Goal: Transaction & Acquisition: Purchase product/service

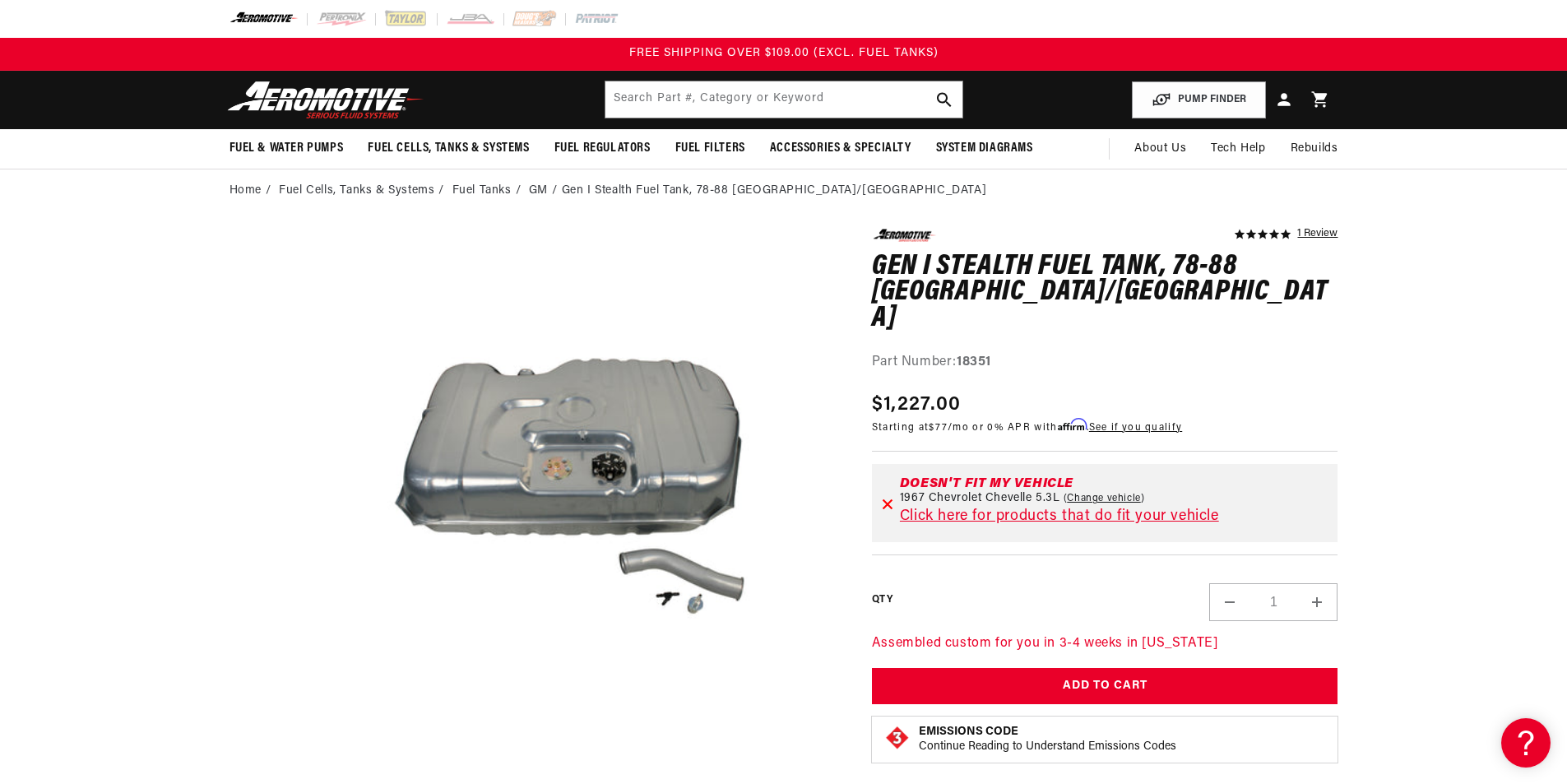
click at [886, 500] on icon at bounding box center [888, 504] width 9 height 9
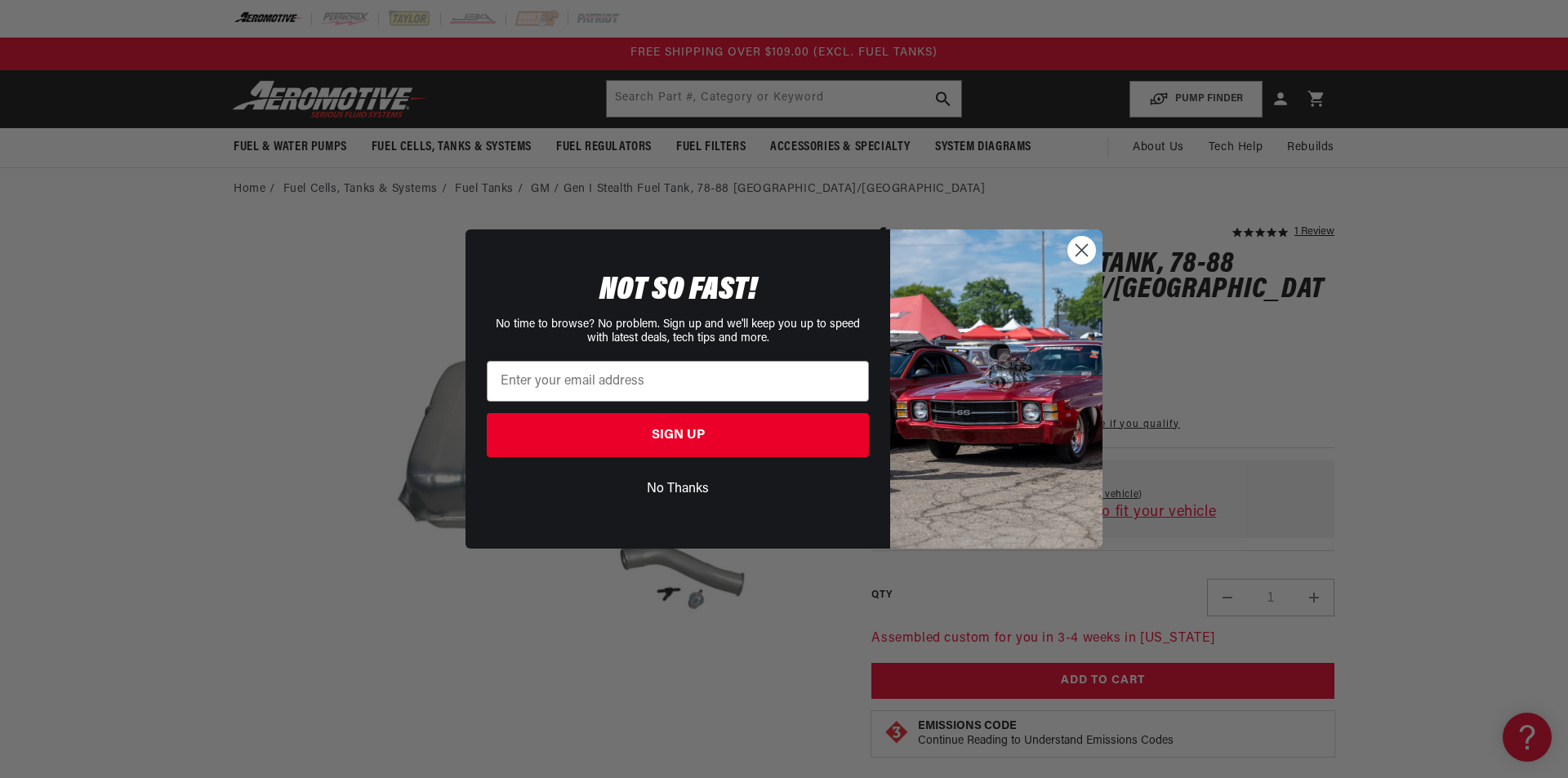
click at [1082, 248] on circle "Close dialog" at bounding box center [1081, 250] width 27 height 27
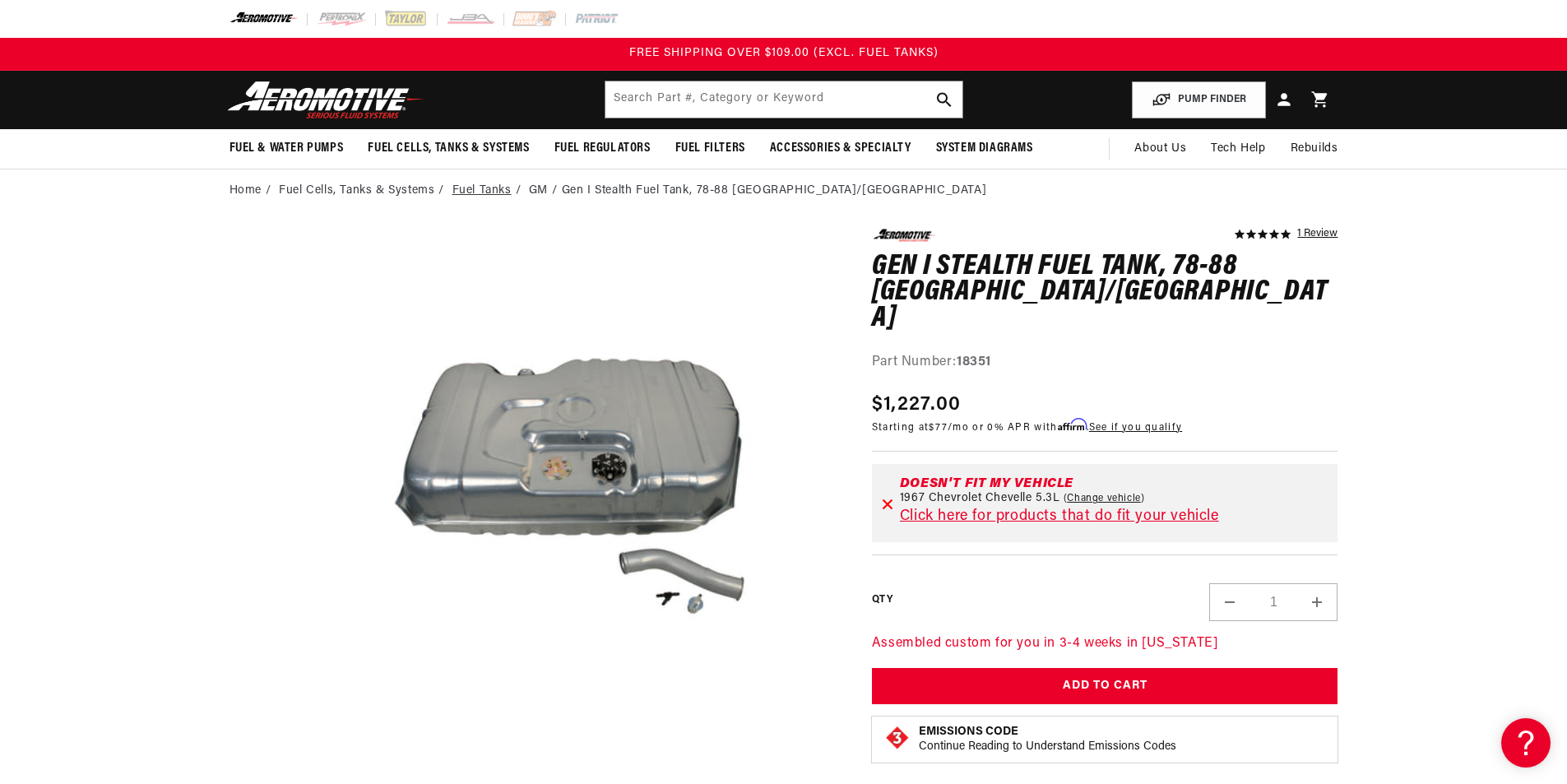
click at [493, 189] on link "Fuel Tanks" at bounding box center [482, 190] width 60 height 18
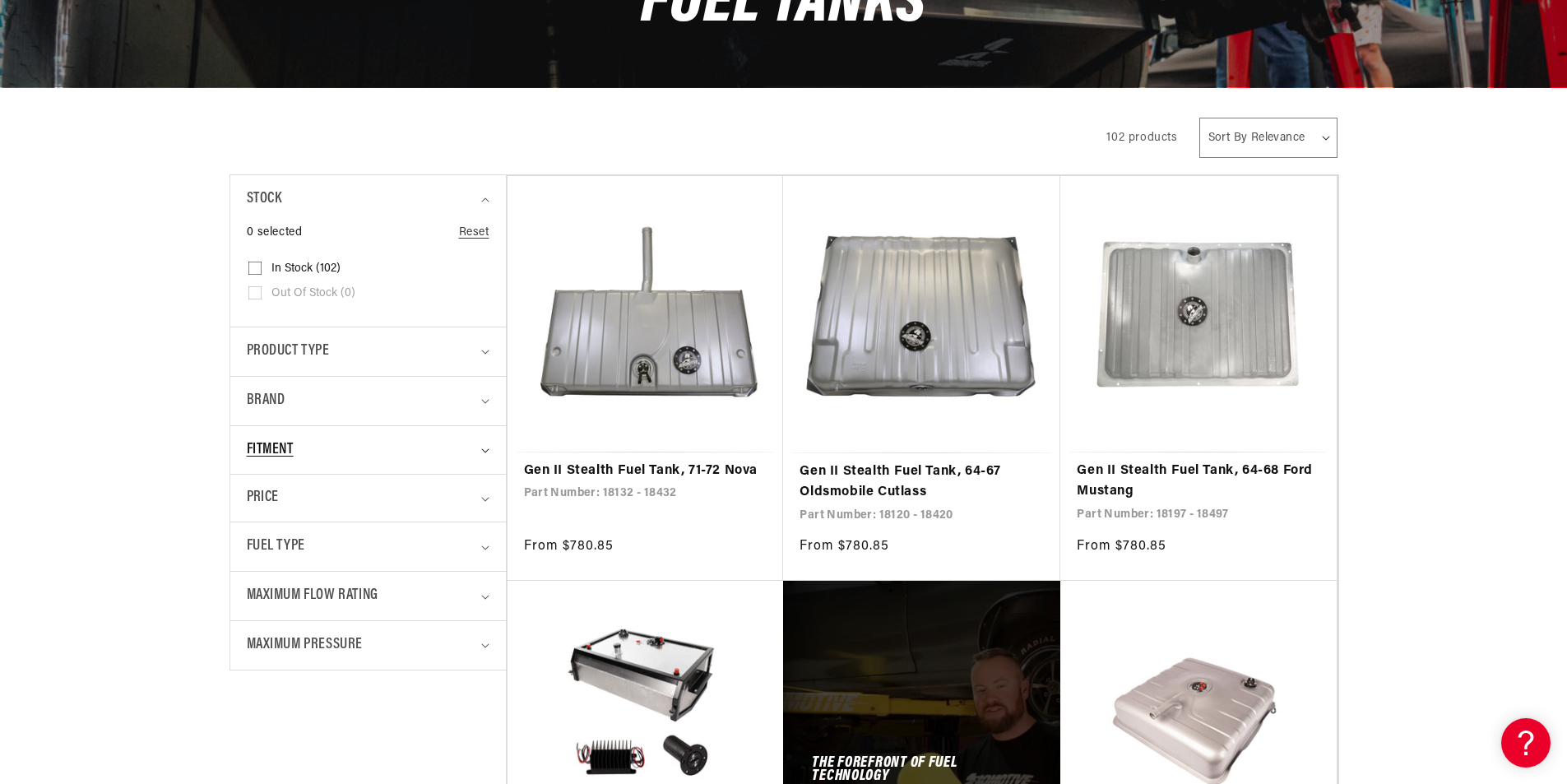
click at [447, 447] on div "Fitment" at bounding box center [361, 450] width 229 height 24
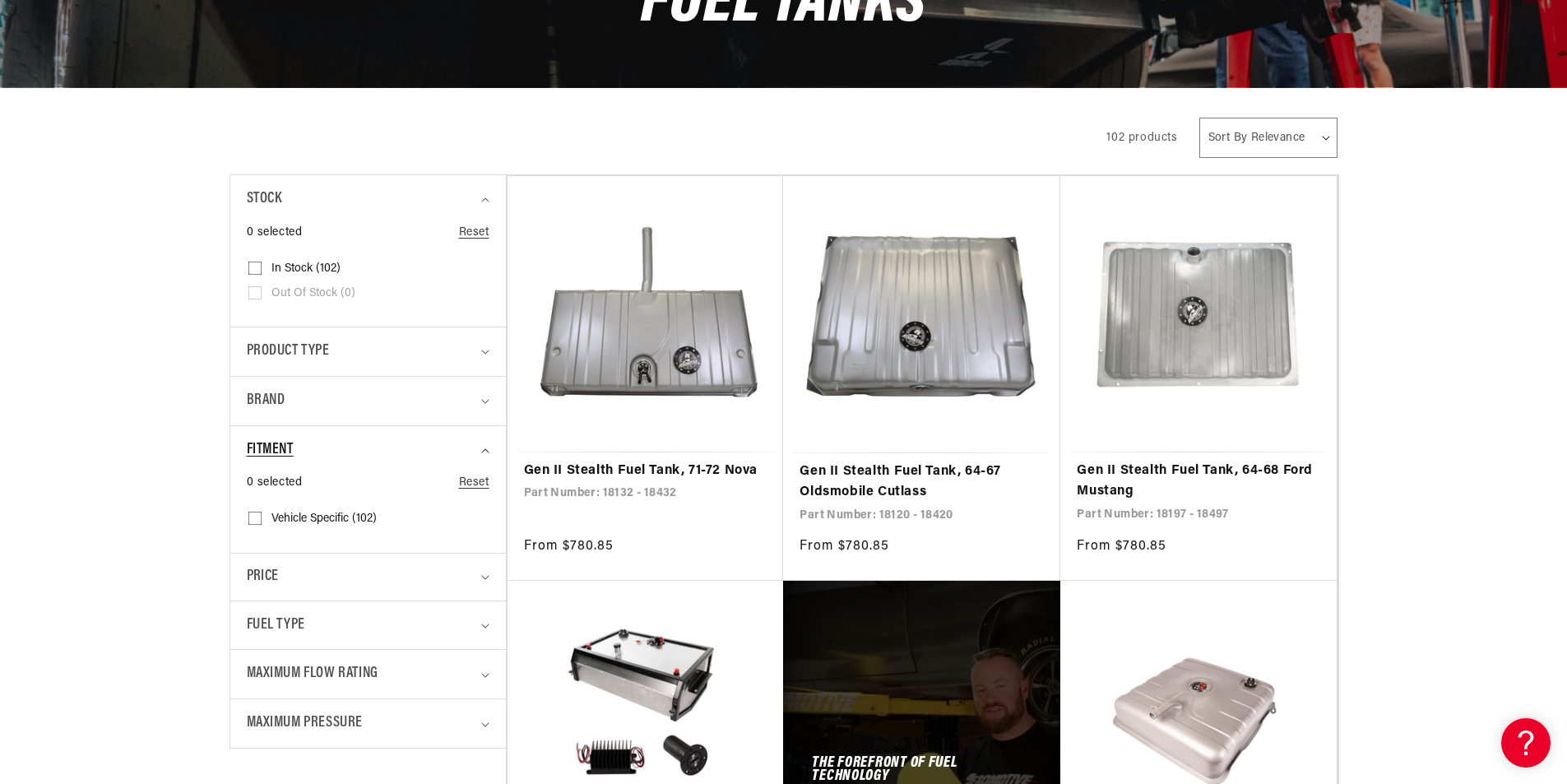
click at [447, 447] on div "Fitment" at bounding box center [361, 450] width 229 height 24
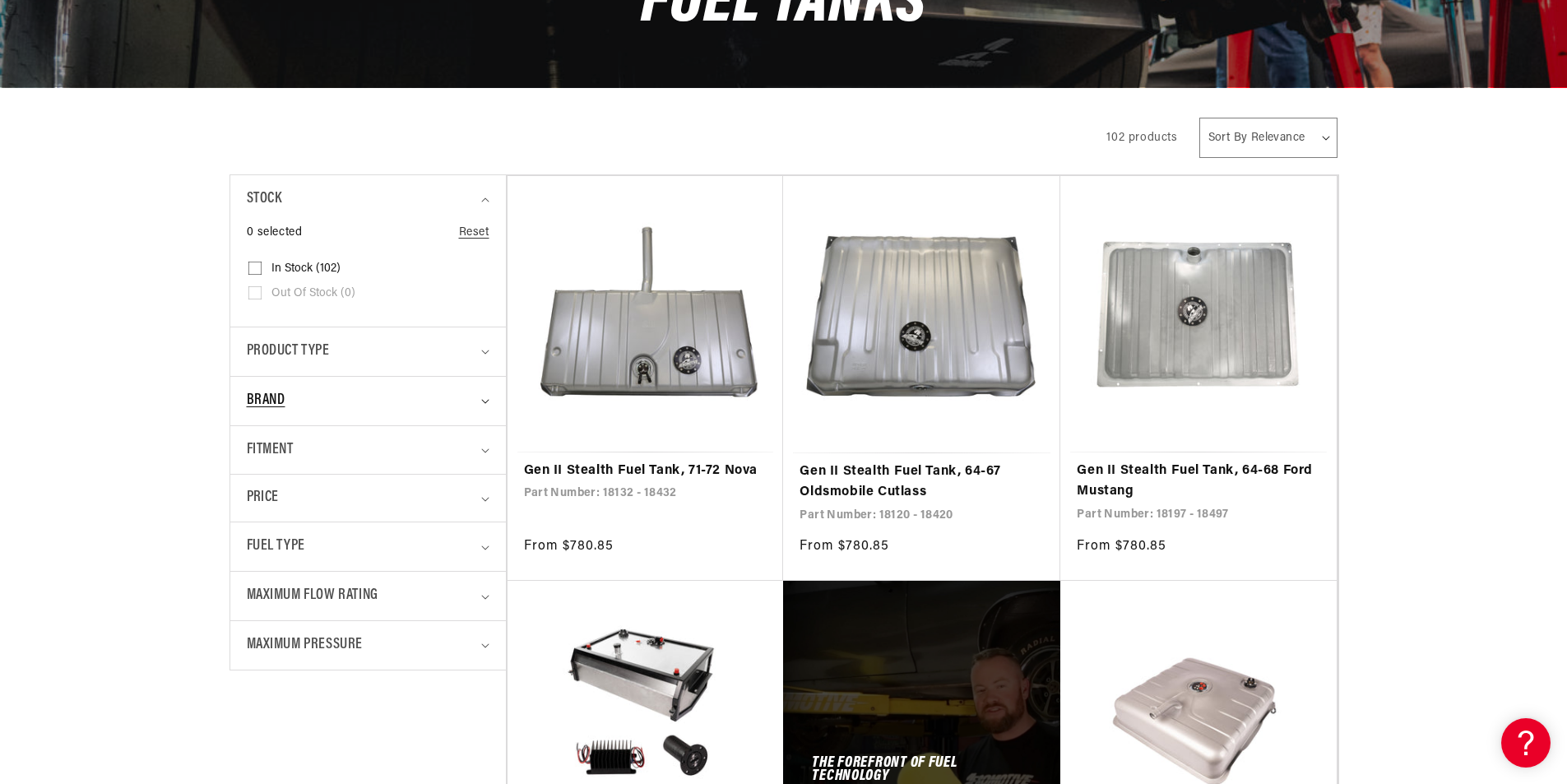
click at [385, 401] on div "Brand" at bounding box center [361, 401] width 229 height 24
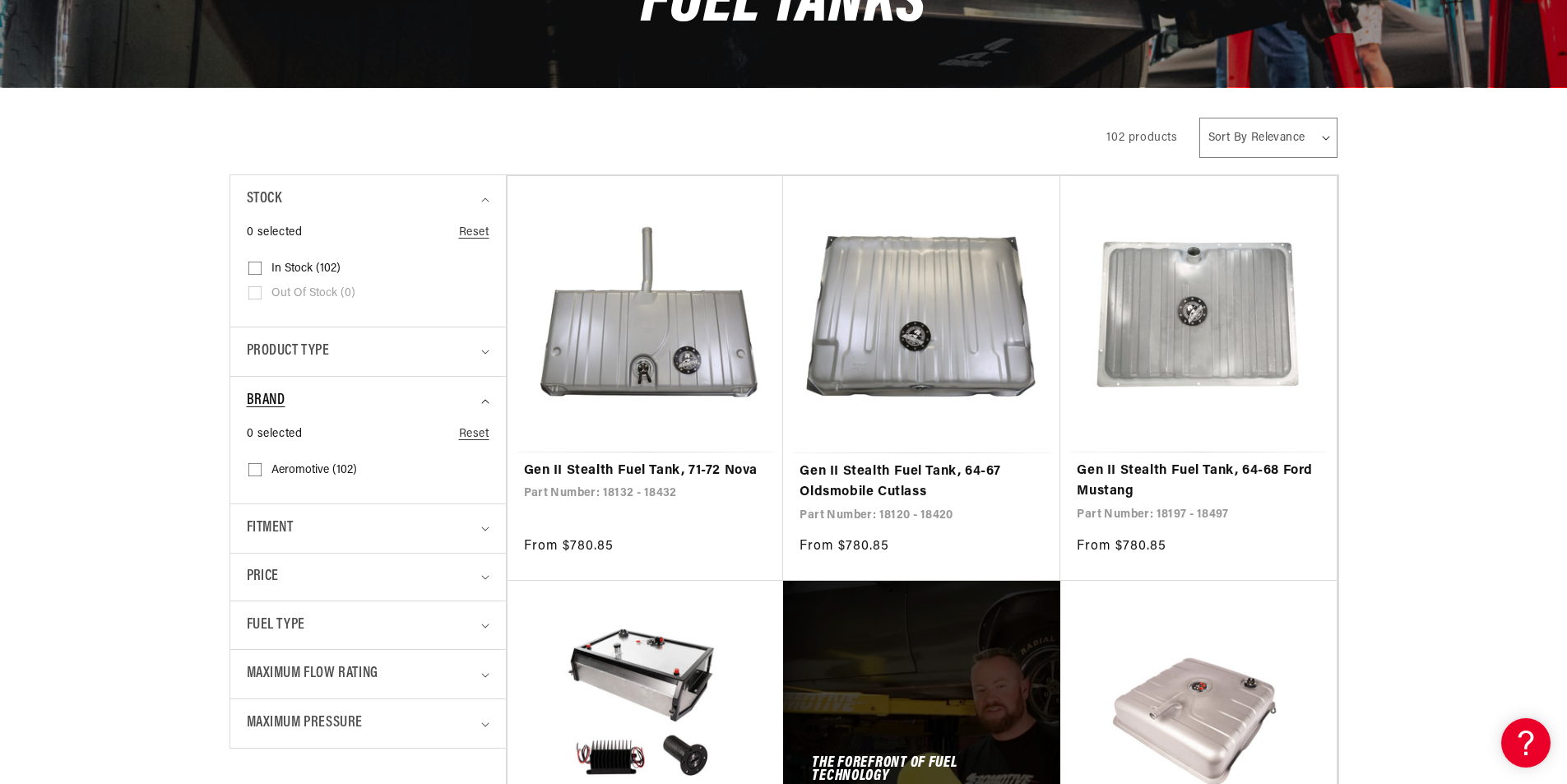
click at [385, 401] on div "Brand" at bounding box center [361, 401] width 229 height 24
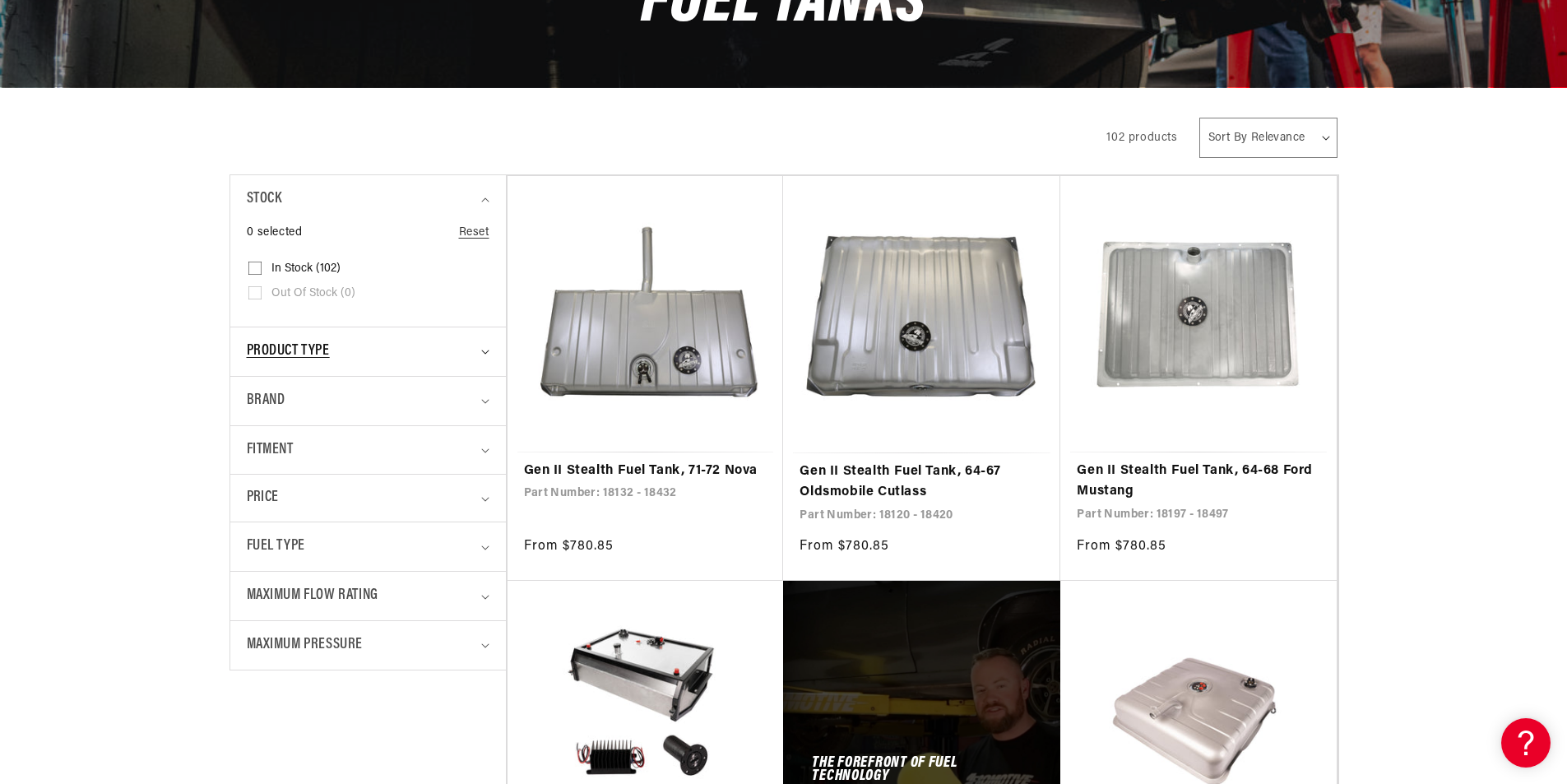
click at [410, 359] on div "Product type" at bounding box center [361, 351] width 229 height 24
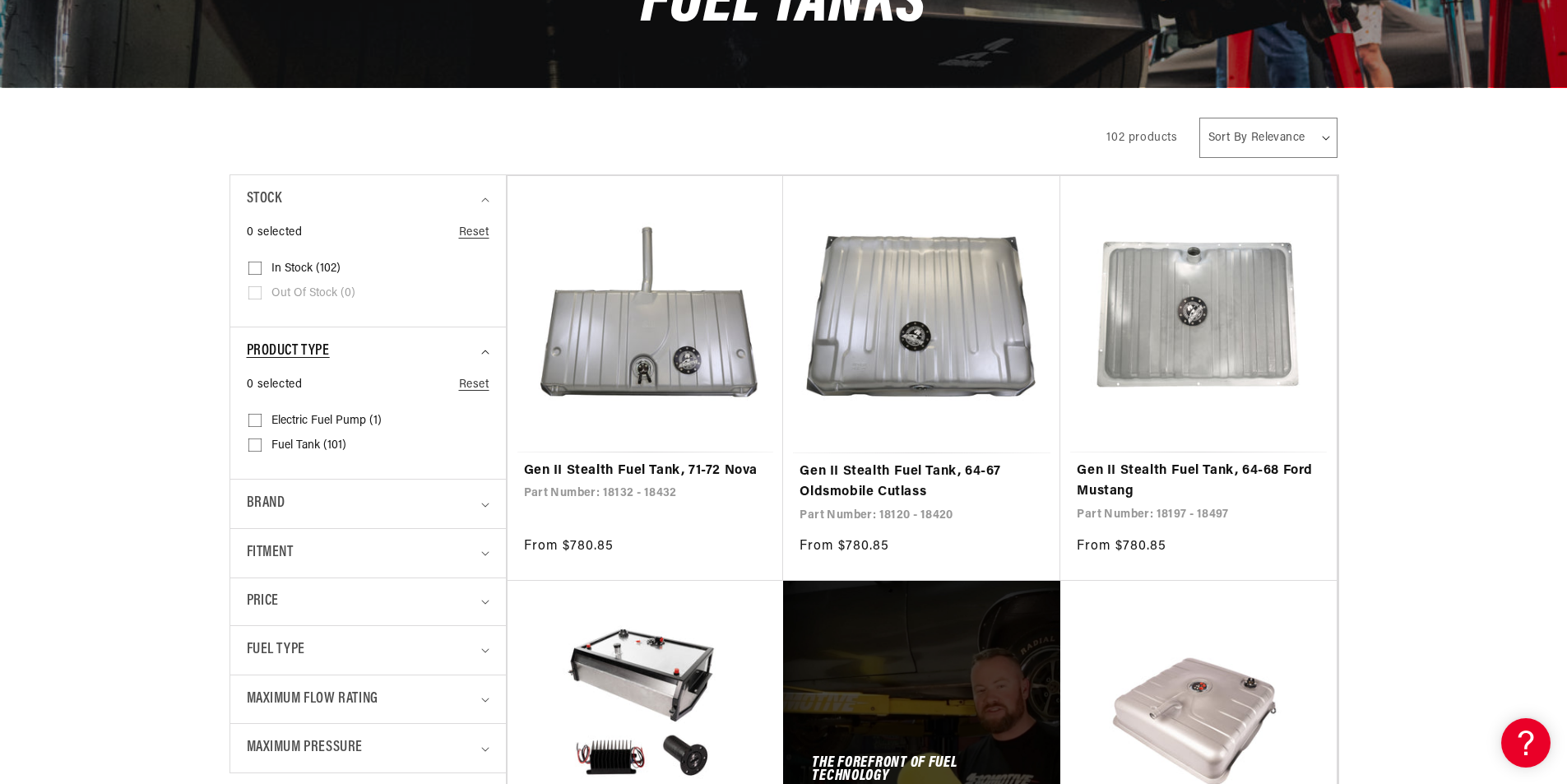
click at [410, 359] on div "Product type" at bounding box center [361, 351] width 229 height 24
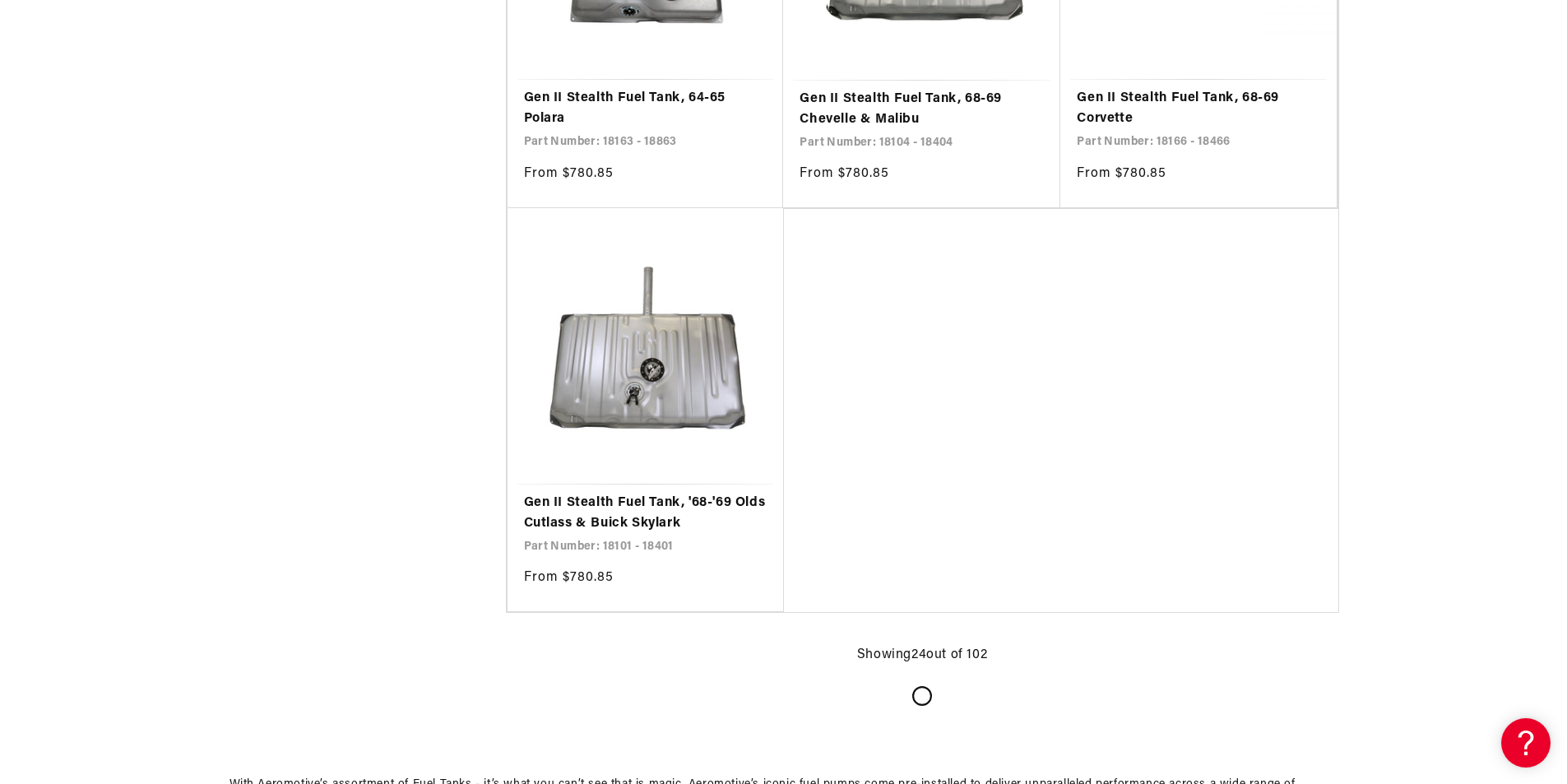
scroll to position [3454, 0]
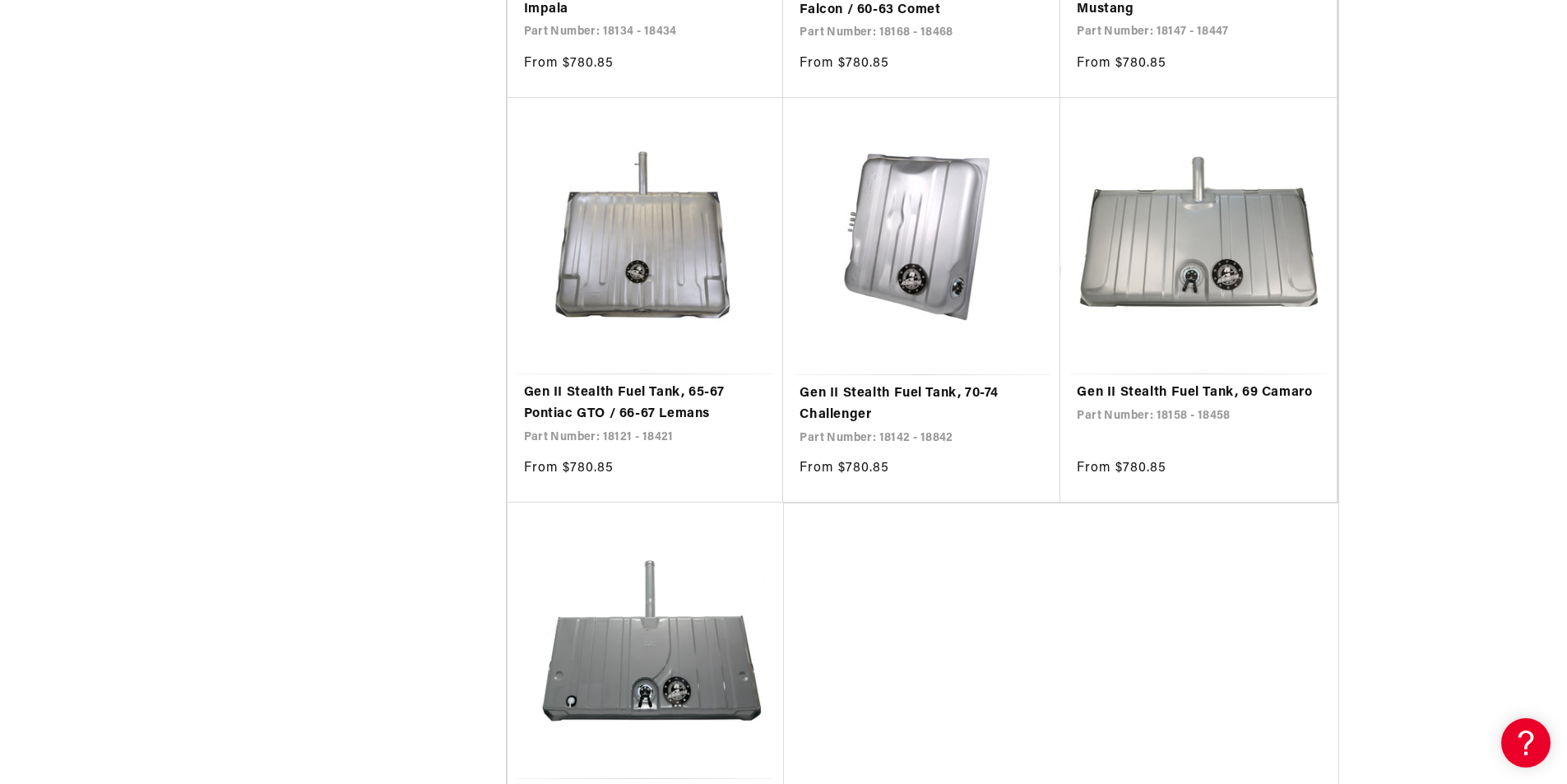
scroll to position [6415, 0]
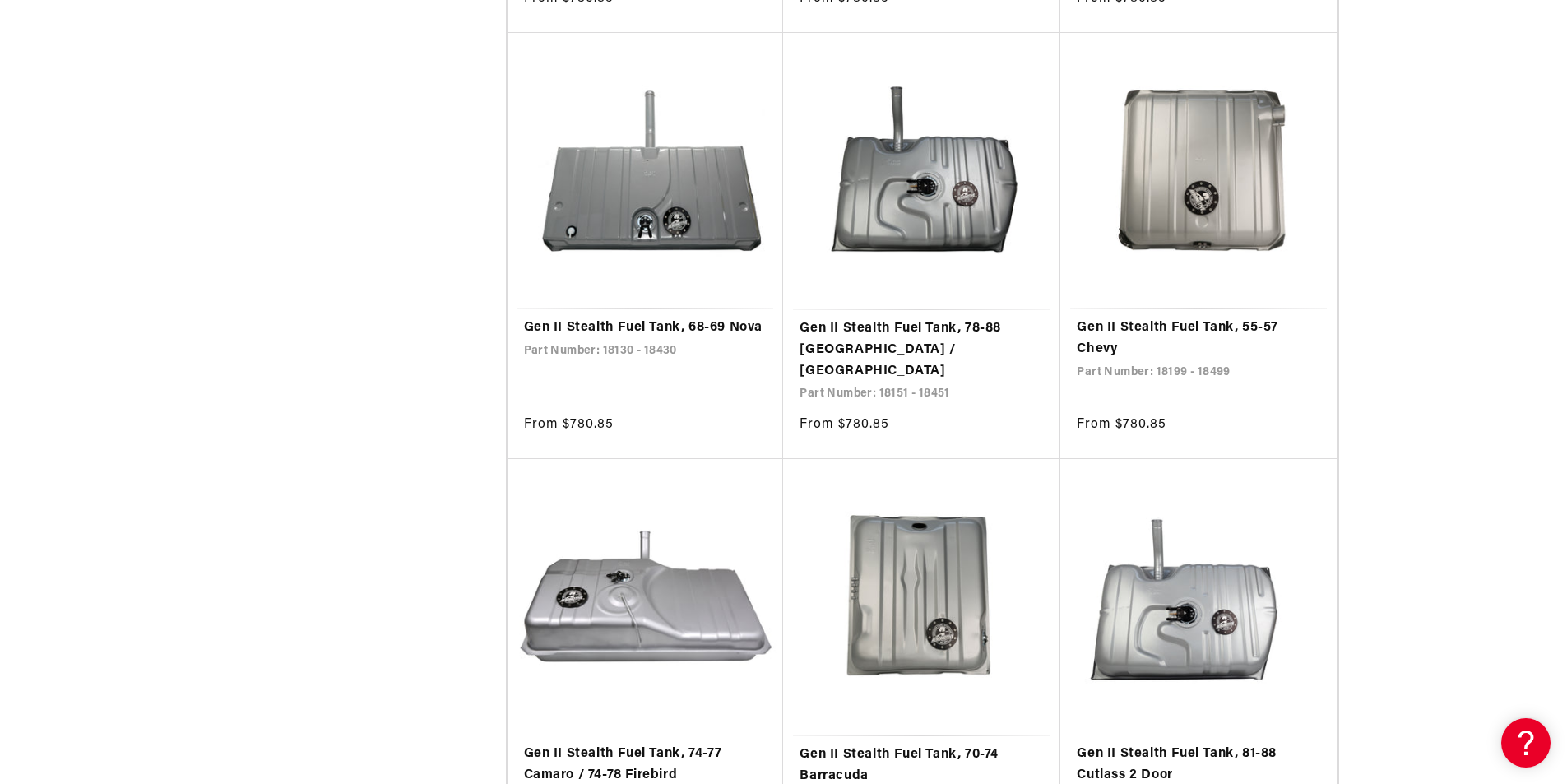
scroll to position [6908, 0]
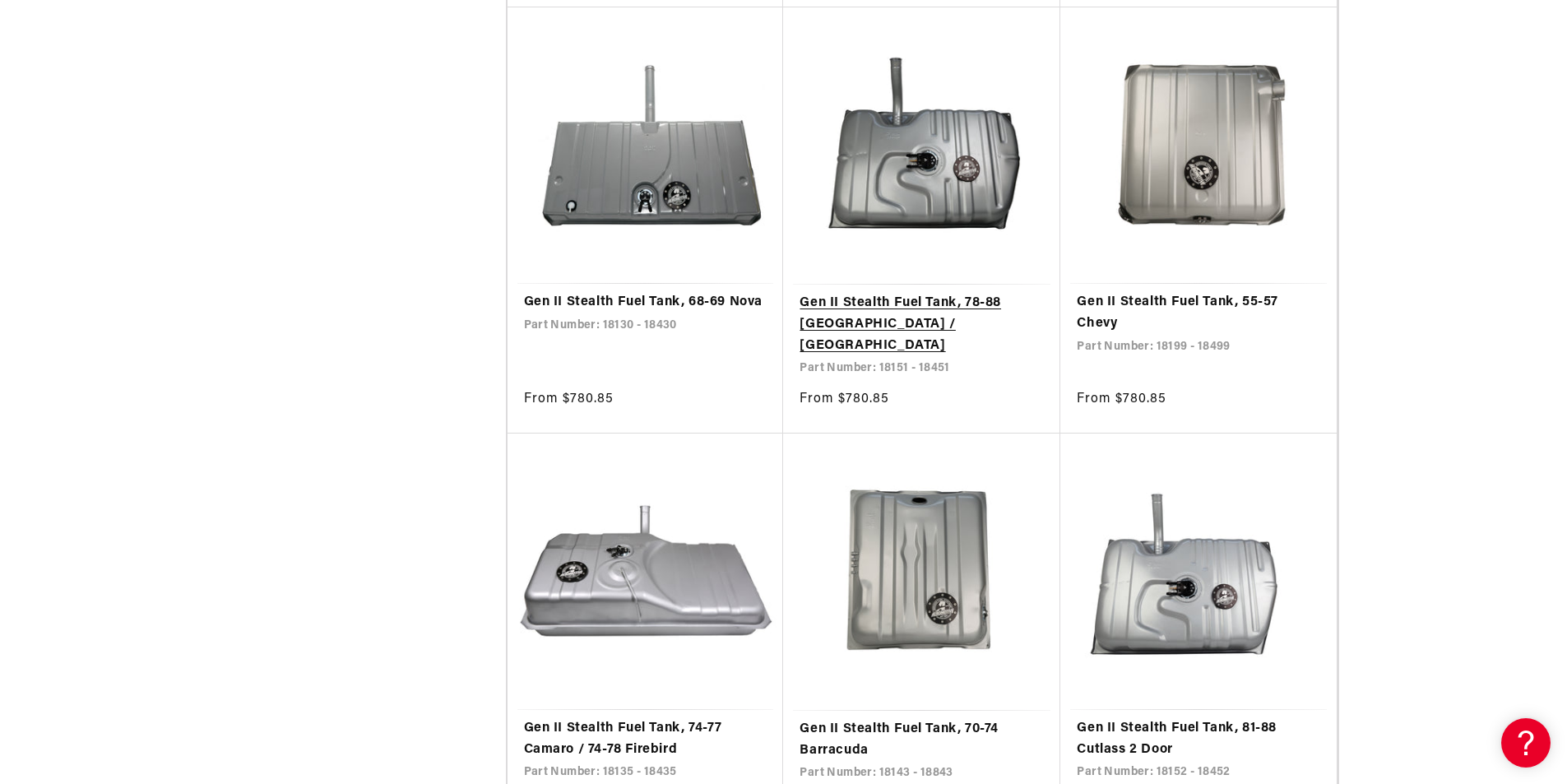
click at [882, 318] on link "Gen II Stealth Fuel Tank, 78-88 [GEOGRAPHIC_DATA] / [GEOGRAPHIC_DATA]" at bounding box center [922, 324] width 244 height 63
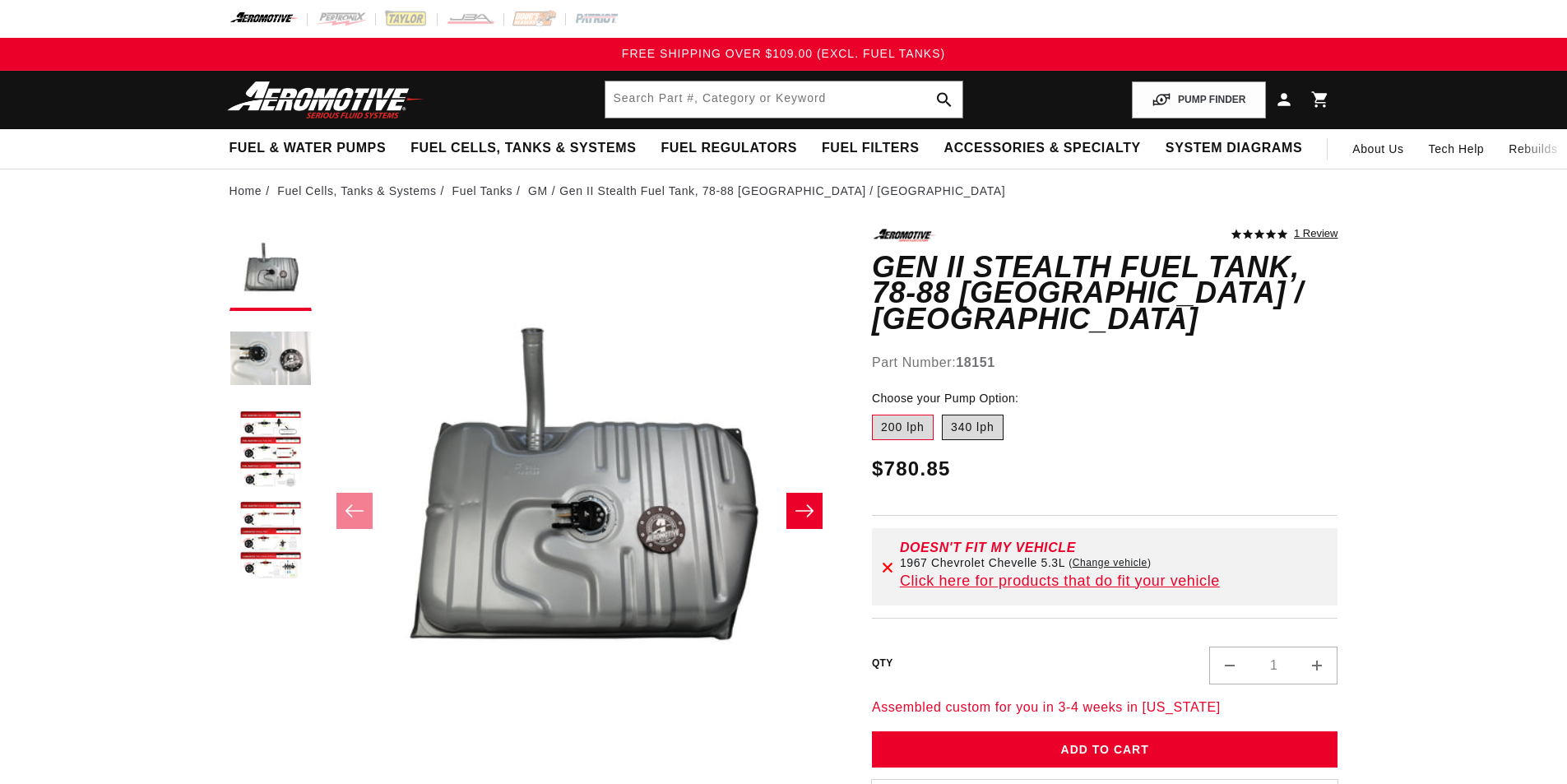
click at [968, 415] on label "340 lph" at bounding box center [973, 428] width 62 height 26
click at [943, 411] on input "340 lph" at bounding box center [942, 411] width 1 height 1
radio input "true"
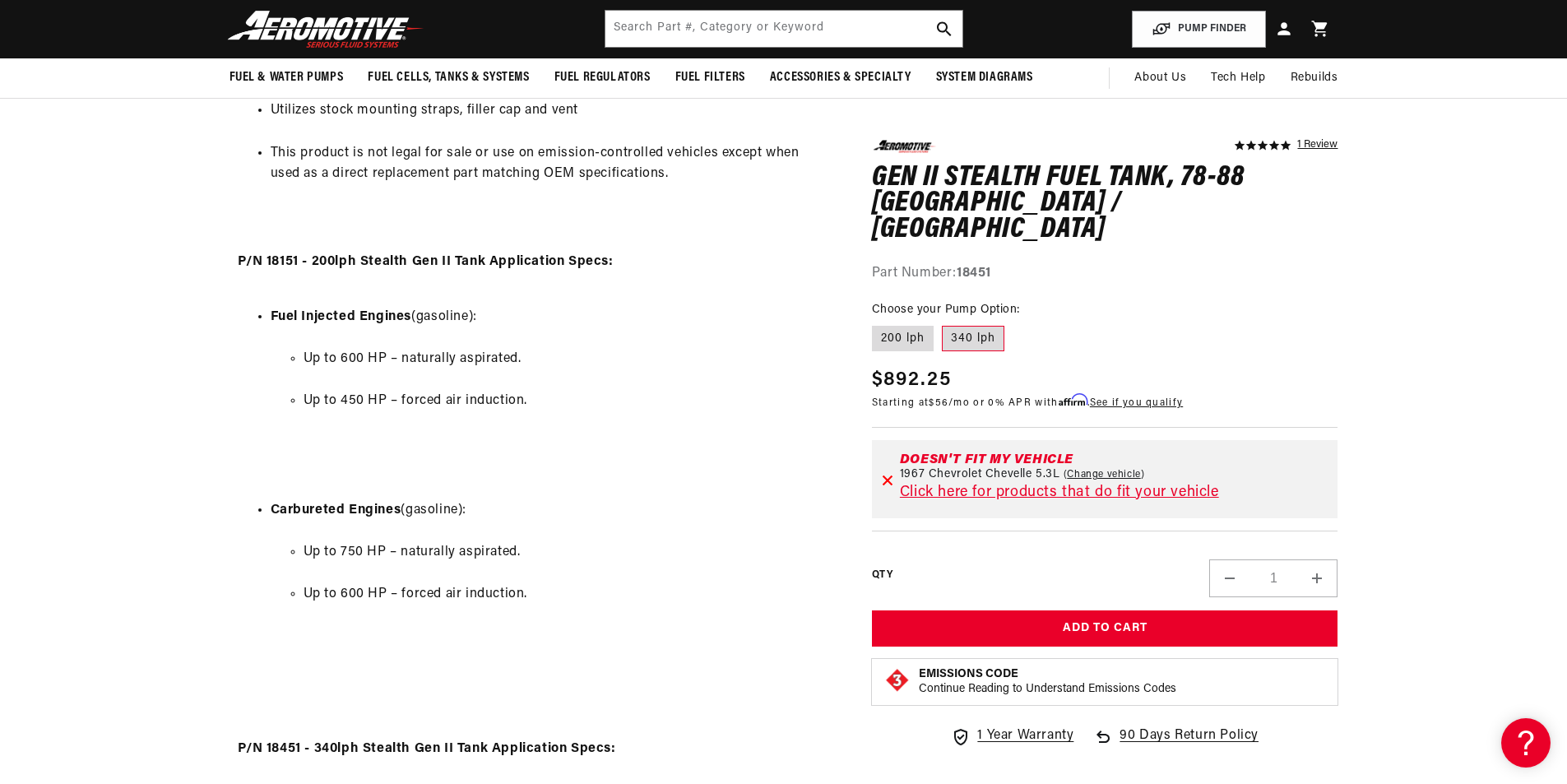
scroll to position [1069, 0]
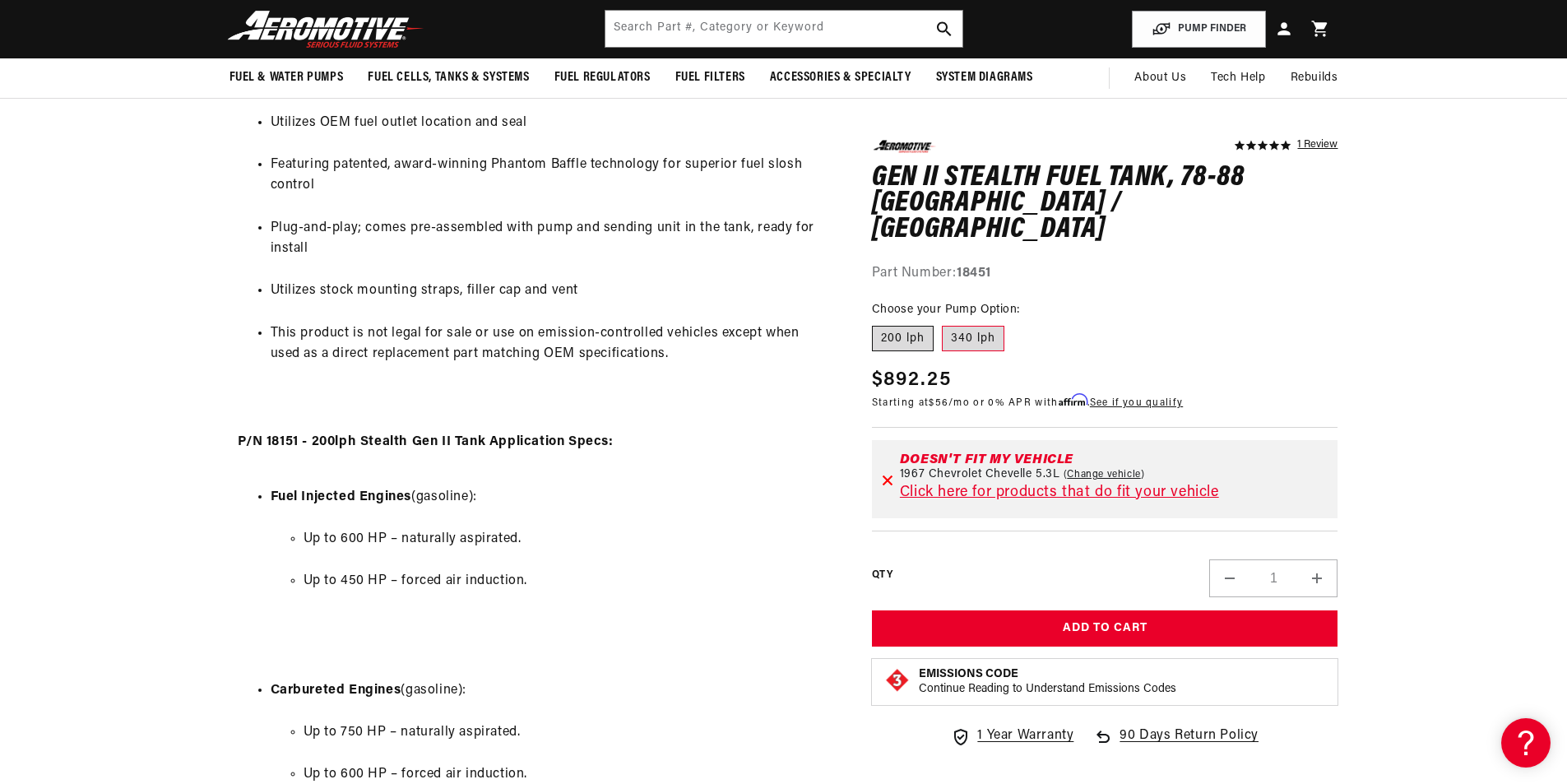
click at [900, 324] on label "200 lph" at bounding box center [903, 337] width 62 height 26
click at [877, 322] on input "200 lph" at bounding box center [876, 322] width 1 height 1
radio input "true"
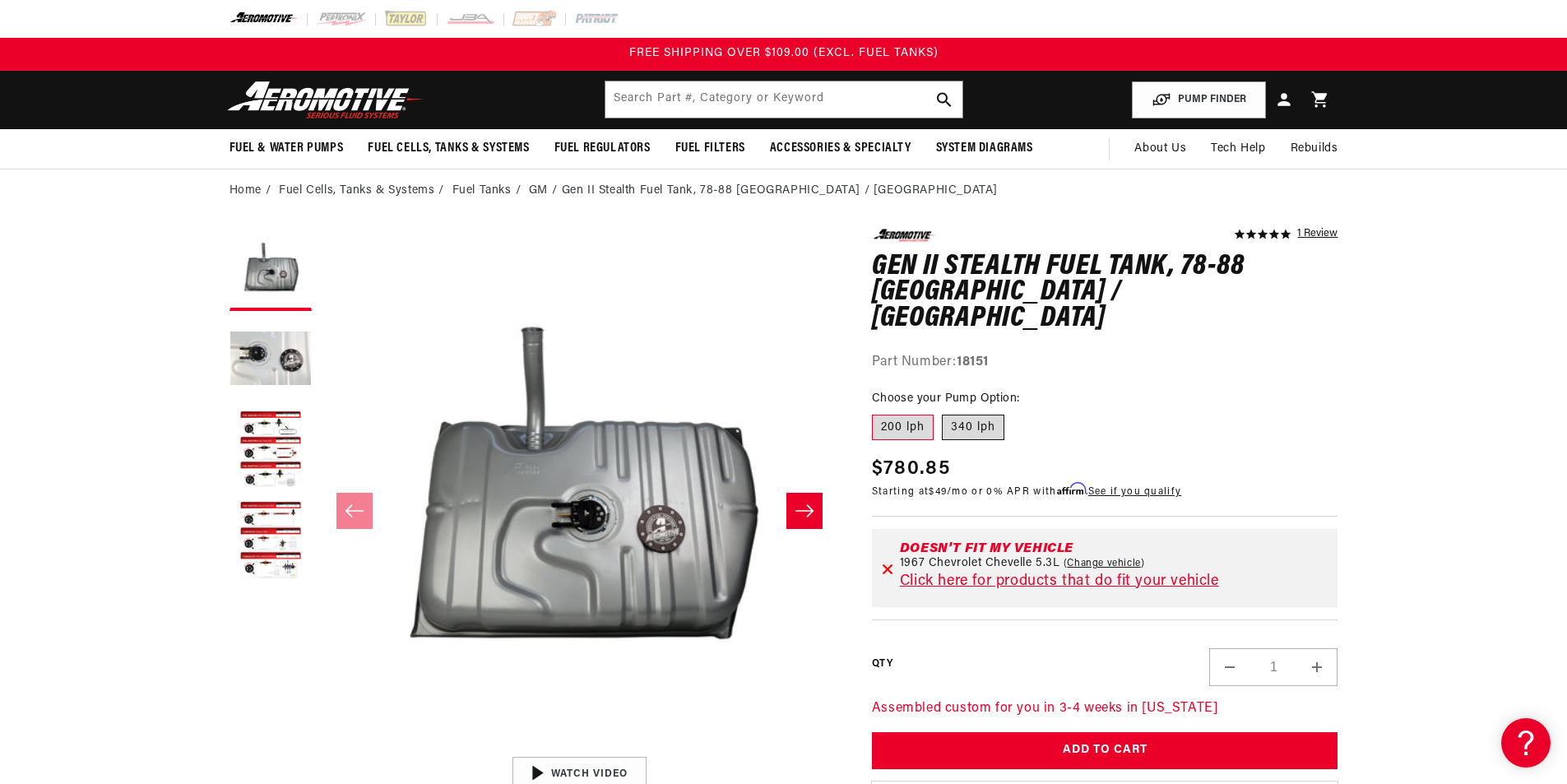
click at [969, 415] on label "340 lph" at bounding box center [973, 428] width 62 height 26
click at [943, 411] on input "340 lph" at bounding box center [942, 411] width 1 height 1
radio input "true"
